Goal: Transaction & Acquisition: Book appointment/travel/reservation

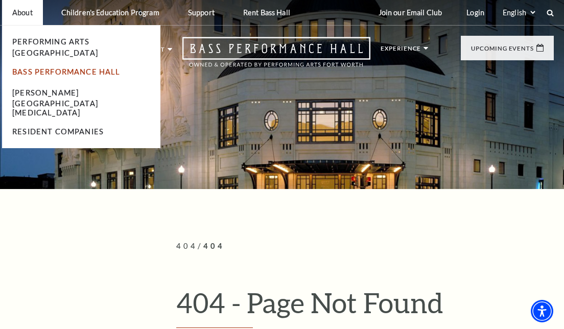
click at [41, 67] on link "Bass Performance Hall" at bounding box center [66, 71] width 108 height 9
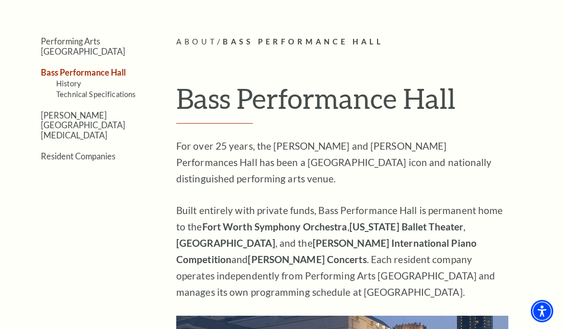
scroll to position [200, 0]
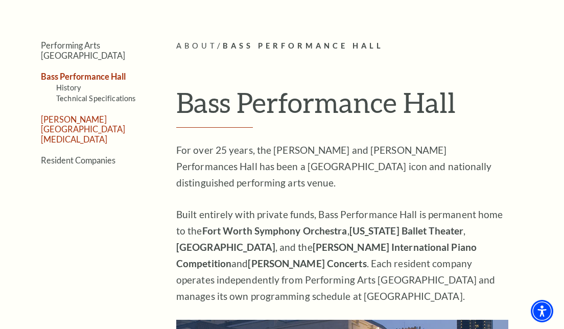
click at [86, 114] on link "[PERSON_NAME][GEOGRAPHIC_DATA][MEDICAL_DATA]" at bounding box center [83, 129] width 84 height 30
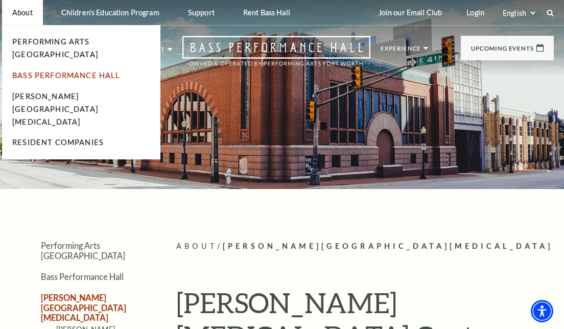
click at [39, 71] on link "Bass Performance Hall" at bounding box center [66, 75] width 108 height 9
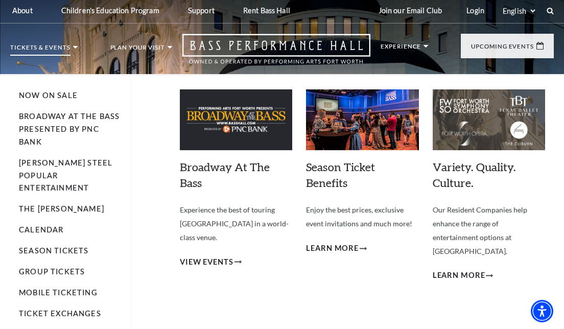
scroll to position [5, 0]
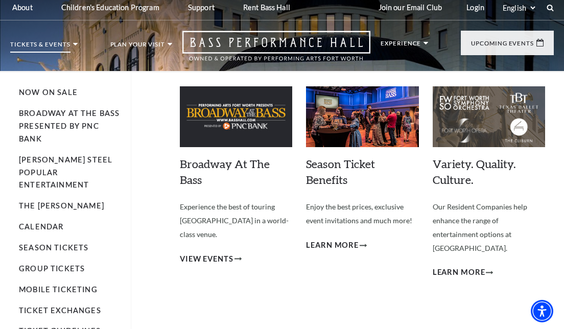
click at [51, 221] on li "Calendar" at bounding box center [70, 227] width 102 height 13
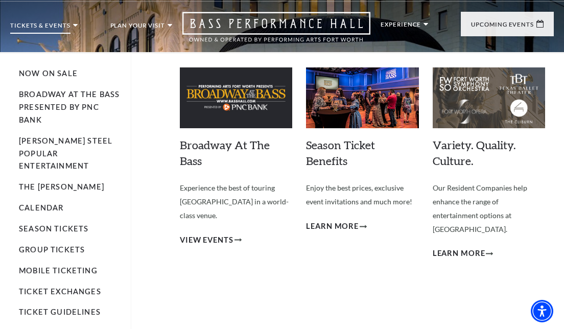
scroll to position [23, 0]
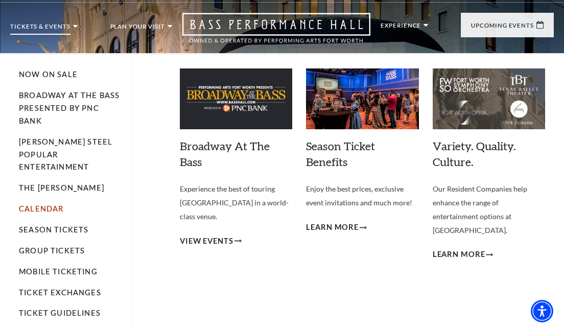
click at [48, 204] on link "Calendar" at bounding box center [41, 208] width 44 height 9
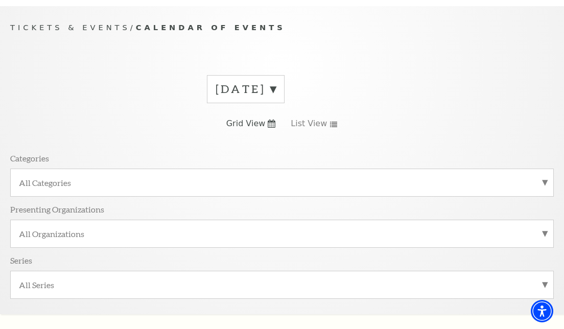
scroll to position [86, 0]
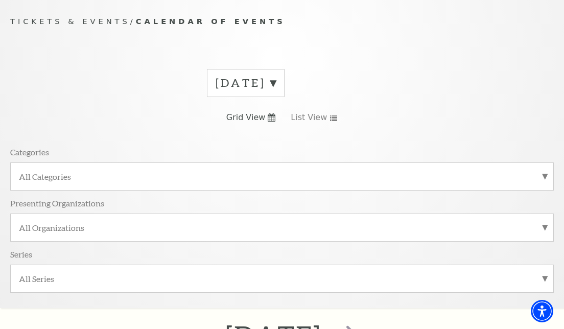
click at [276, 80] on label "[DATE]" at bounding box center [246, 83] width 60 height 16
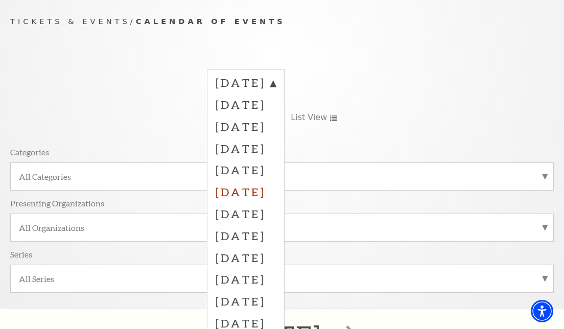
click at [255, 188] on label "[DATE]" at bounding box center [246, 192] width 60 height 22
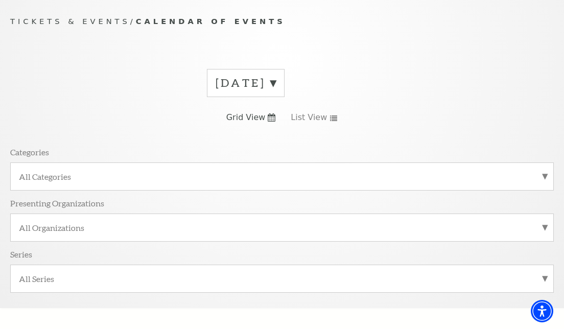
click at [276, 80] on label "[DATE]" at bounding box center [246, 83] width 60 height 16
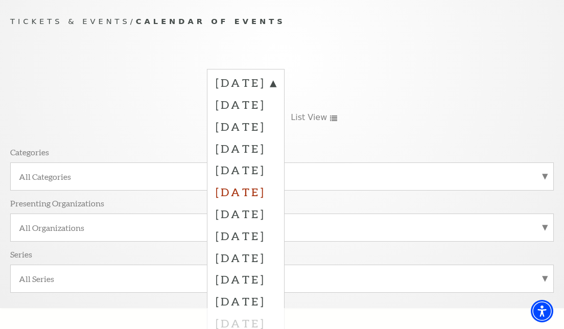
click at [244, 188] on label "[DATE]" at bounding box center [246, 192] width 60 height 22
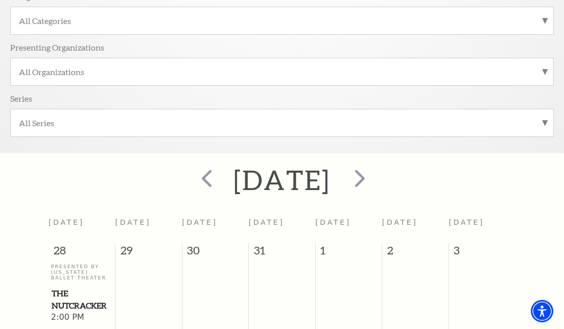
scroll to position [239, 0]
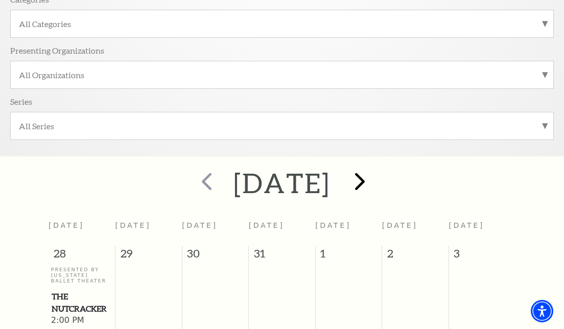
click at [375, 180] on span "next" at bounding box center [359, 181] width 29 height 29
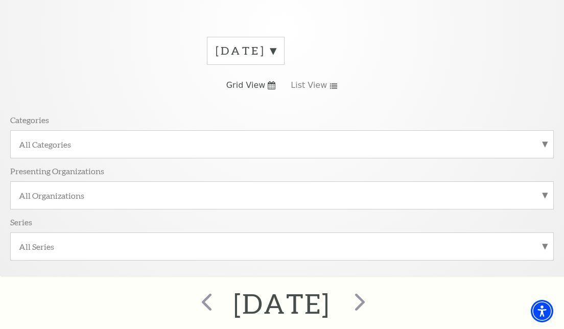
scroll to position [116, 0]
click at [276, 51] on label "[DATE]" at bounding box center [246, 52] width 60 height 16
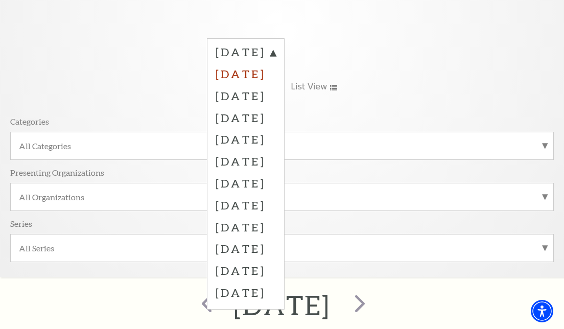
click at [276, 74] on label "[DATE]" at bounding box center [246, 74] width 60 height 22
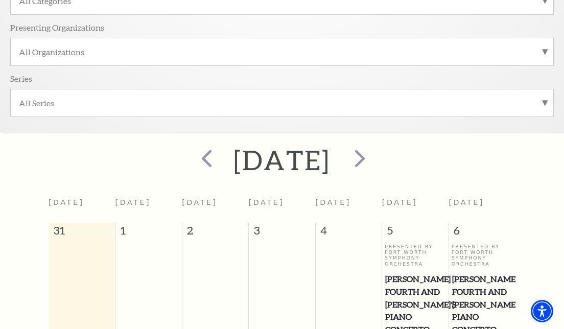
scroll to position [263, 0]
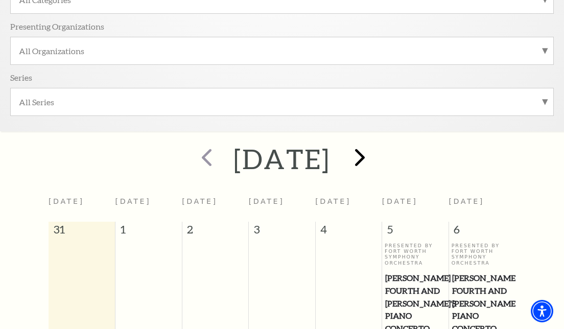
click at [375, 159] on span "next" at bounding box center [359, 157] width 29 height 29
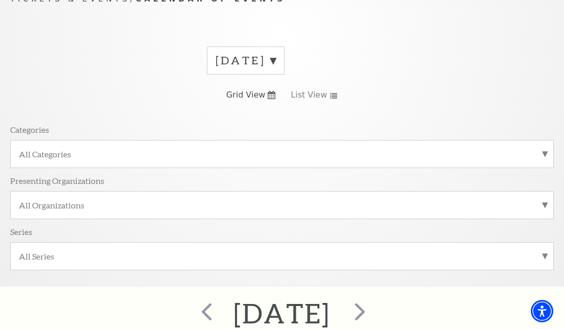
scroll to position [86, 0]
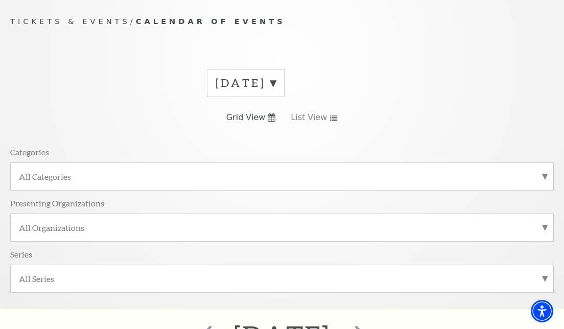
click at [276, 83] on label "[DATE]" at bounding box center [246, 83] width 60 height 16
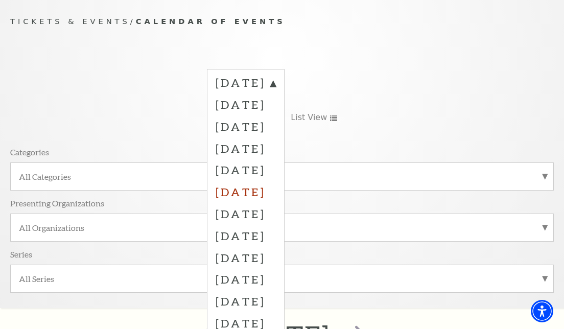
click at [276, 188] on label "[DATE]" at bounding box center [246, 192] width 60 height 22
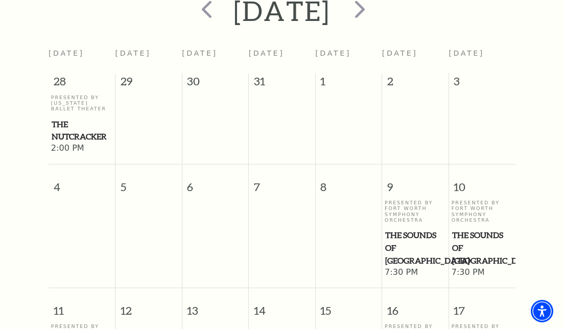
scroll to position [411, 0]
click at [375, 6] on span "next" at bounding box center [359, 8] width 29 height 29
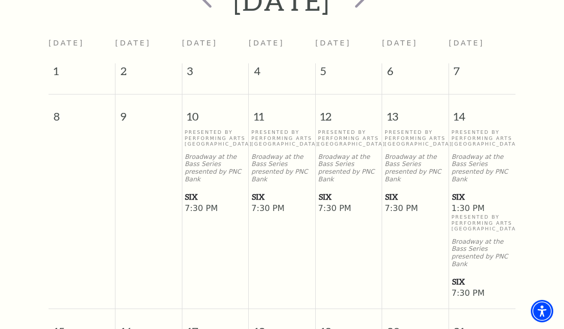
scroll to position [352, 0]
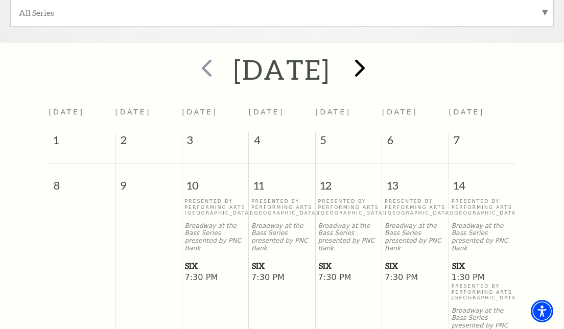
click at [375, 69] on span "next" at bounding box center [359, 67] width 29 height 29
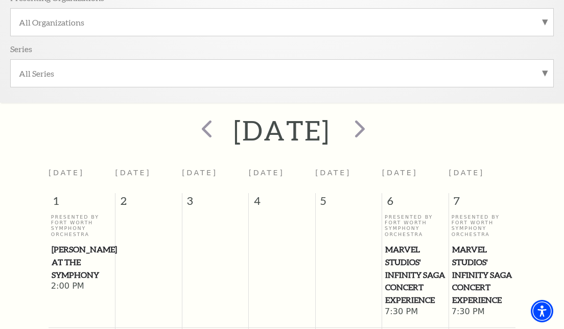
scroll to position [291, 0]
click at [375, 130] on span "next" at bounding box center [359, 128] width 29 height 29
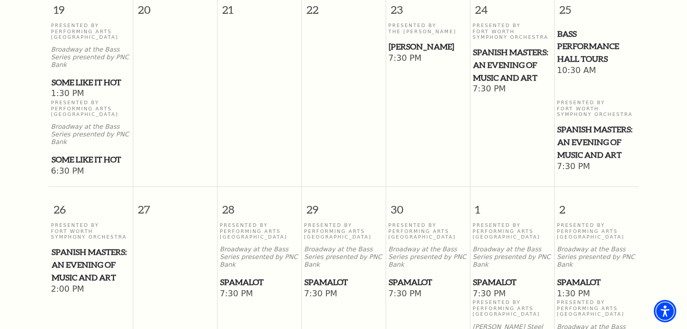
scroll to position [832, 0]
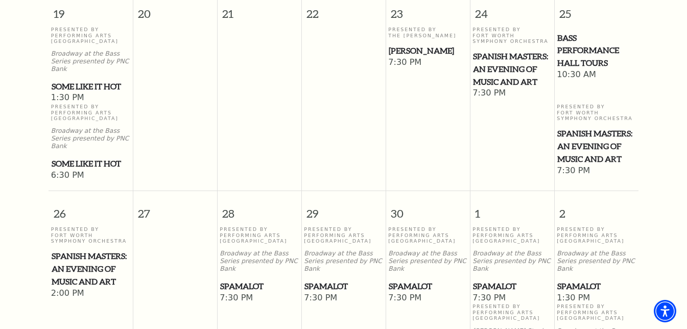
click at [425, 44] on span "[PERSON_NAME]" at bounding box center [428, 50] width 78 height 13
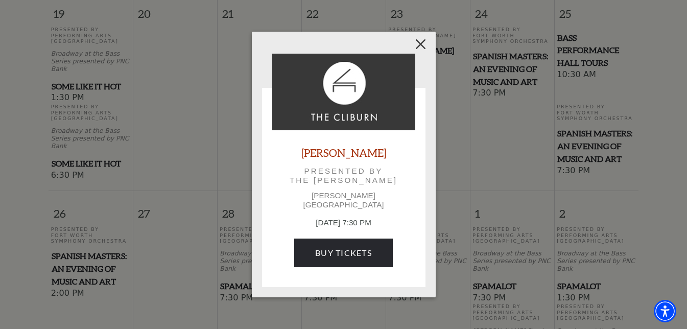
click at [419, 47] on button "Close" at bounding box center [420, 44] width 19 height 19
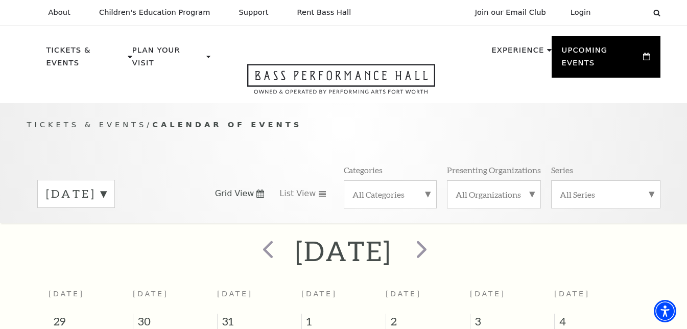
scroll to position [0, 0]
click at [436, 235] on span "next" at bounding box center [421, 249] width 29 height 29
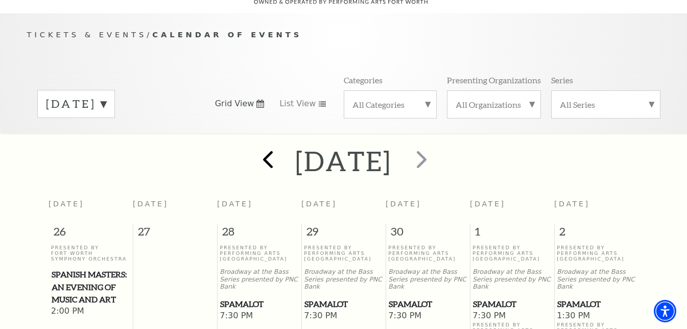
click at [253, 146] on span "prev" at bounding box center [267, 159] width 29 height 29
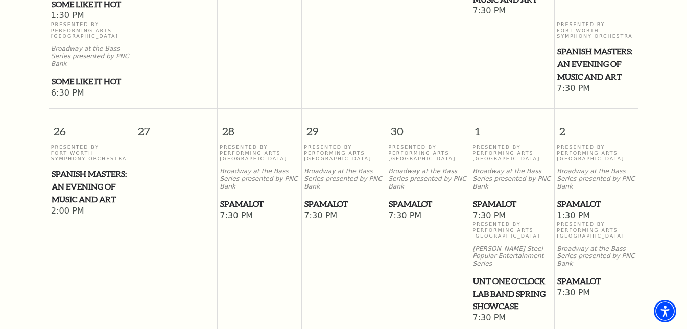
scroll to position [915, 0]
click at [526, 275] on span "UNT One O'Clock Lab Band Spring Showcase" at bounding box center [512, 294] width 78 height 38
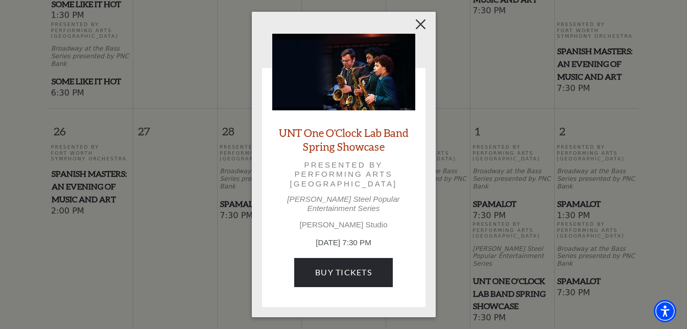
click at [417, 31] on button "Close" at bounding box center [420, 24] width 19 height 19
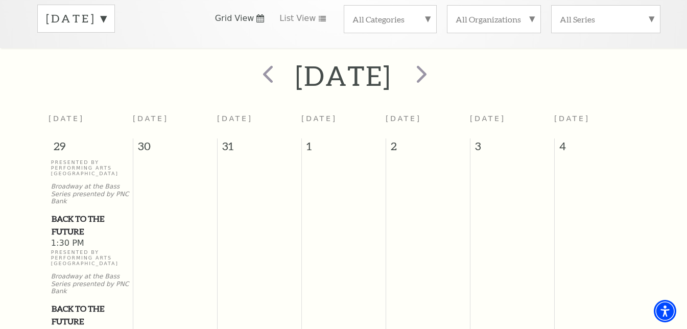
scroll to position [175, 0]
click at [436, 60] on span "next" at bounding box center [421, 74] width 29 height 29
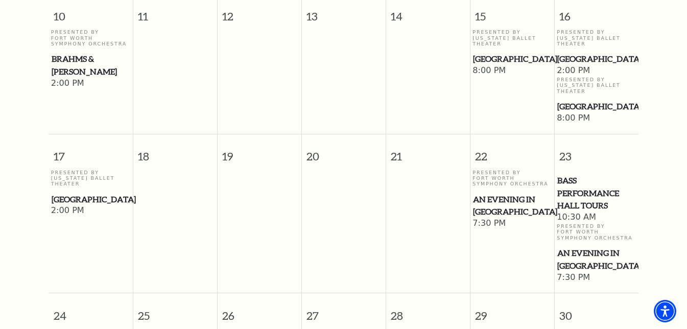
scroll to position [731, 0]
click at [491, 193] on span "An Evening in [GEOGRAPHIC_DATA]" at bounding box center [512, 205] width 78 height 25
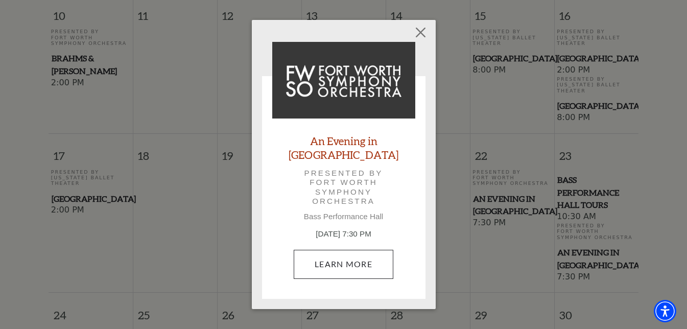
click at [360, 255] on link "Learn More" at bounding box center [344, 264] width 100 height 29
